Goal: Book appointment/travel/reservation

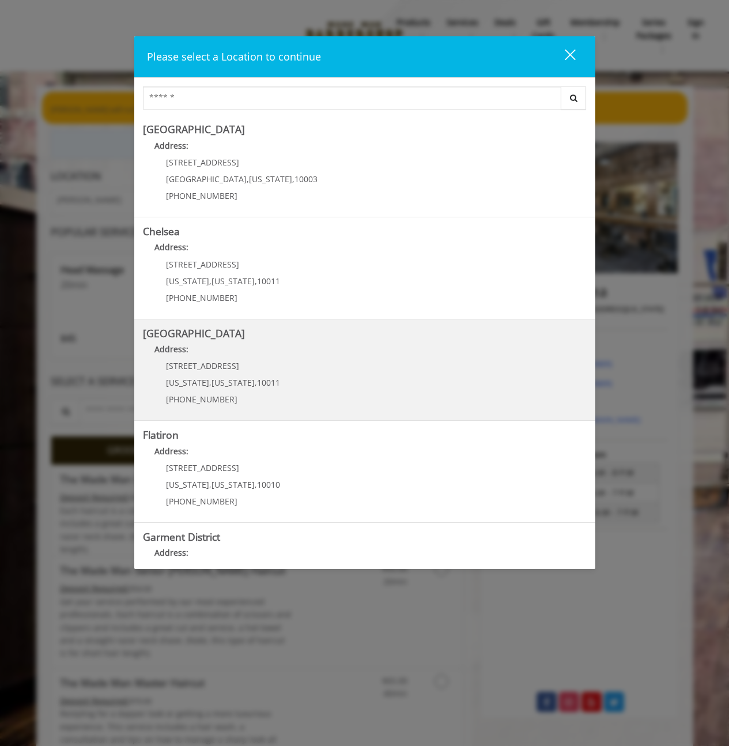
click at [325, 356] on Street "Address:" at bounding box center [365, 352] width 444 height 18
